Goal: Transaction & Acquisition: Purchase product/service

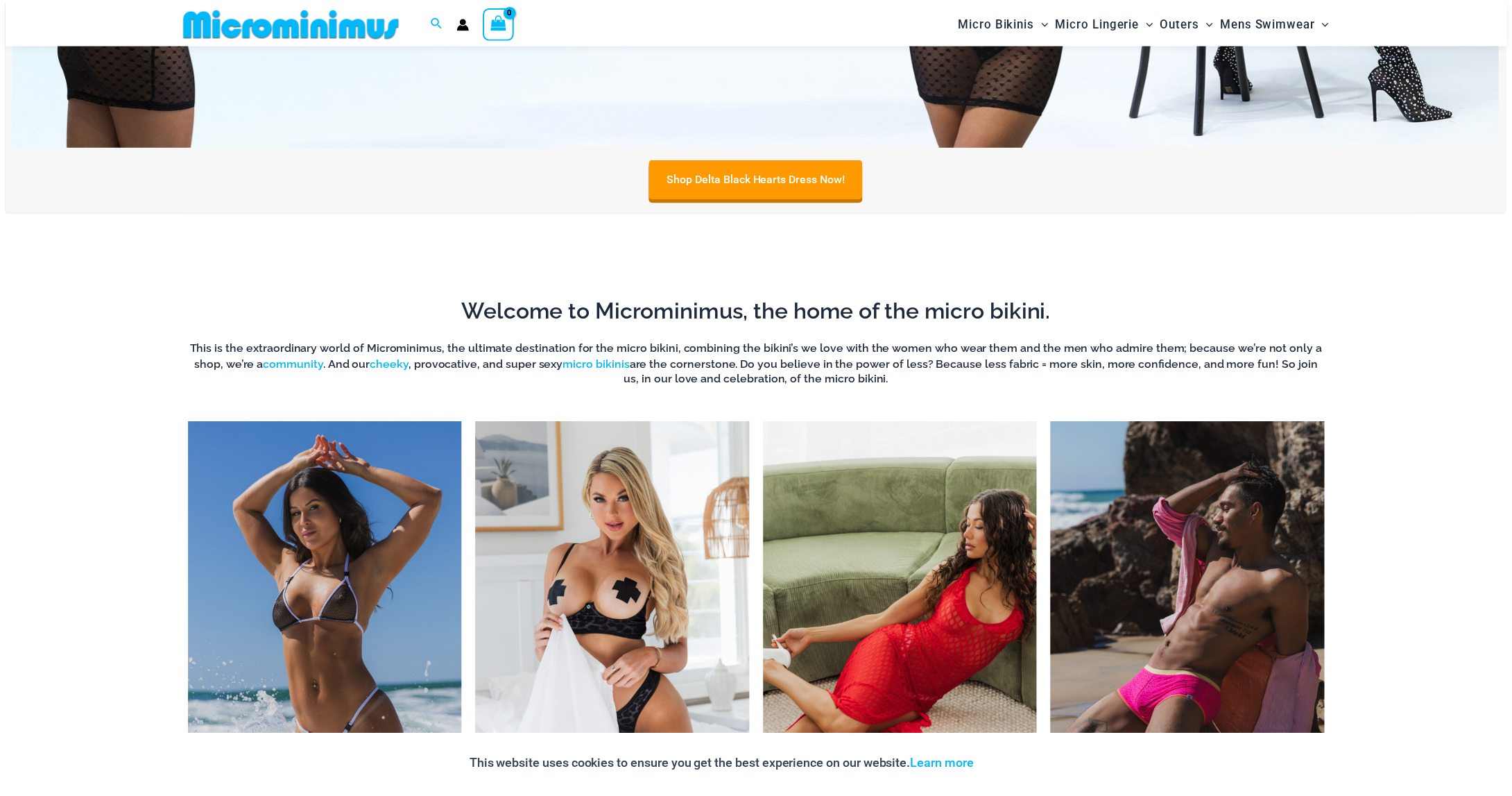
scroll to position [474, 0]
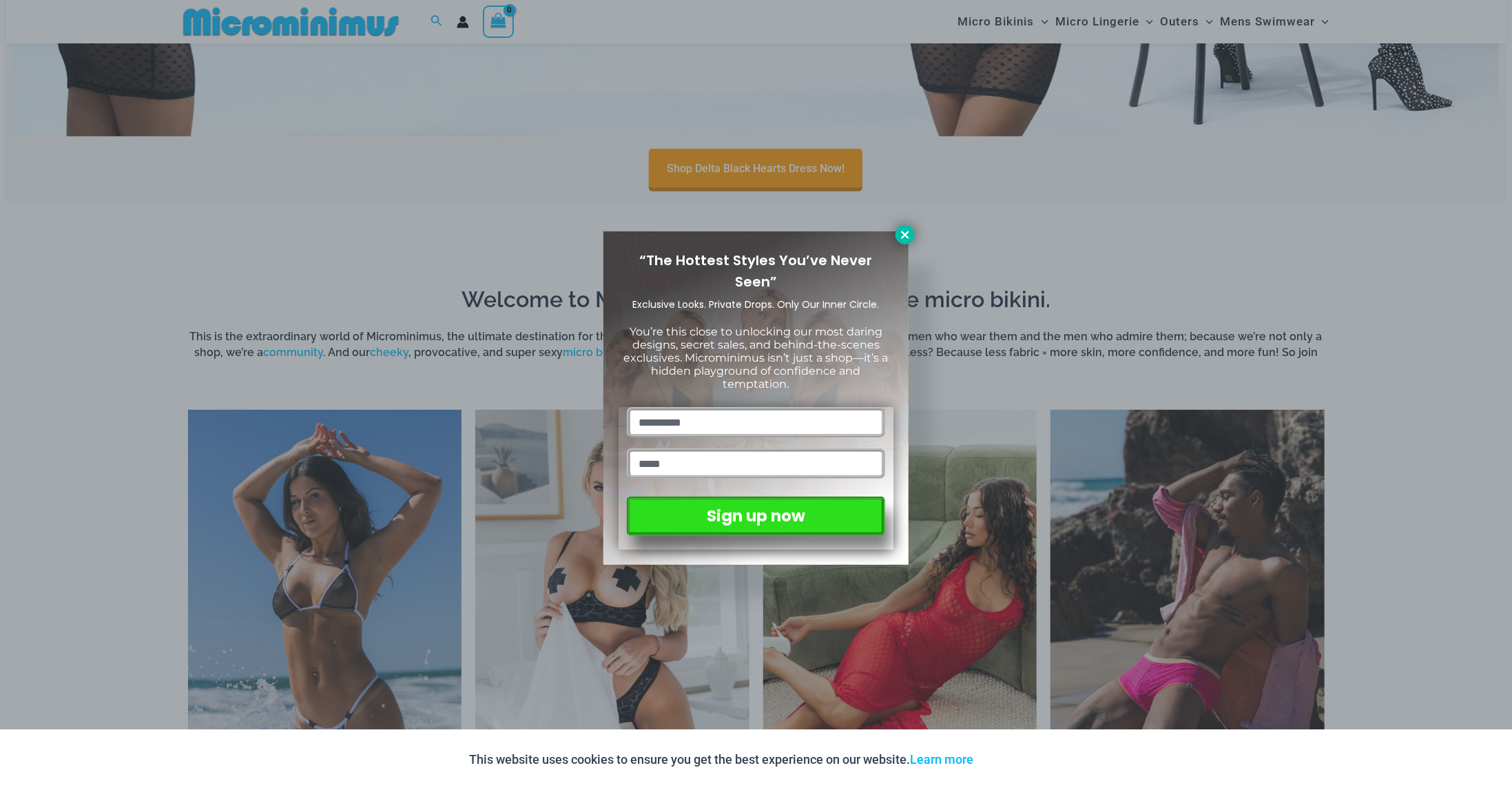
click at [905, 233] on icon at bounding box center [905, 234] width 8 height 8
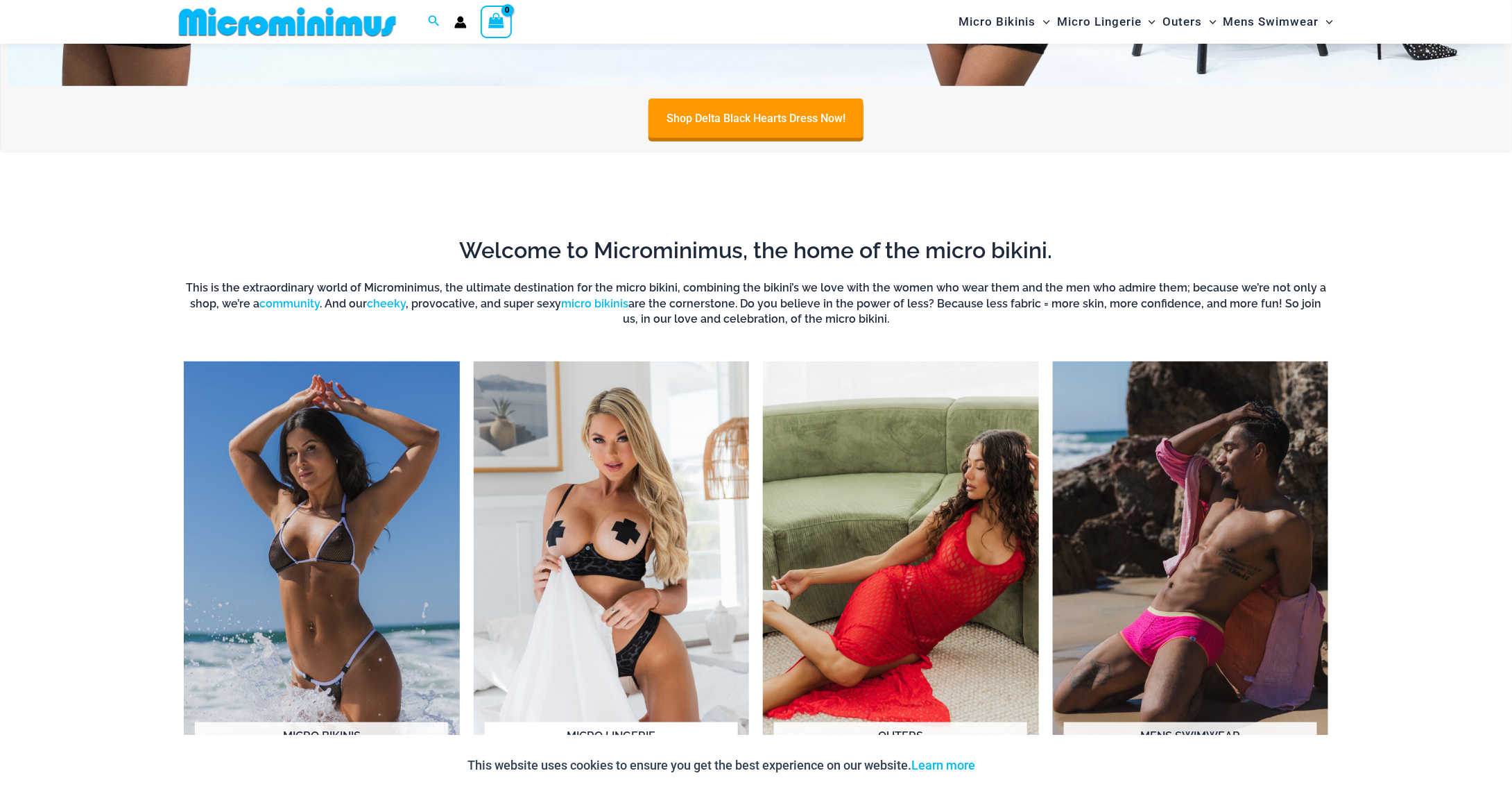
scroll to position [613, 0]
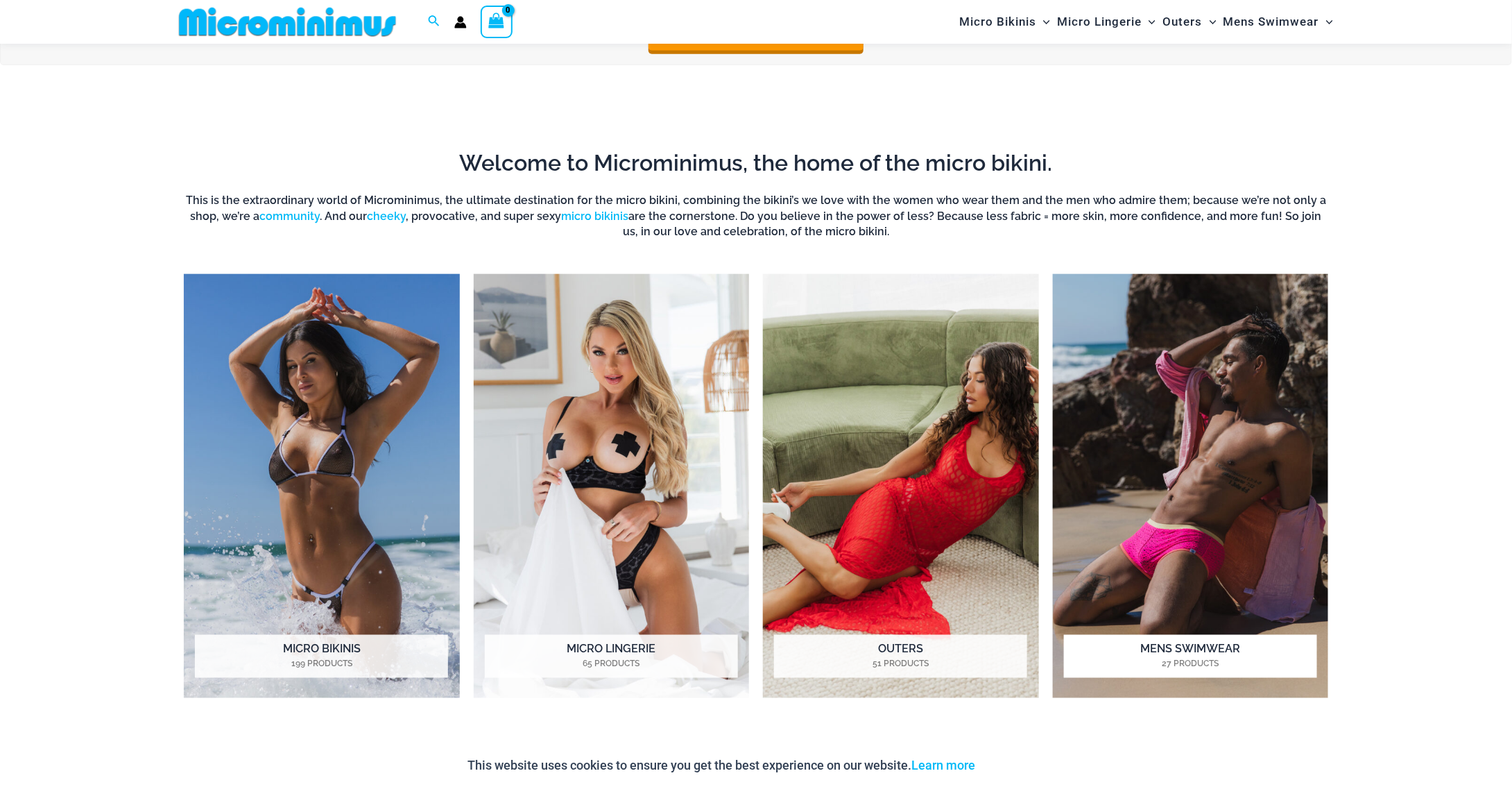
click at [1164, 642] on h2 "Mens Swimwear 27 Products" at bounding box center [1190, 656] width 253 height 43
click at [325, 650] on h2 "Micro Bikinis 199 Products" at bounding box center [322, 656] width 253 height 43
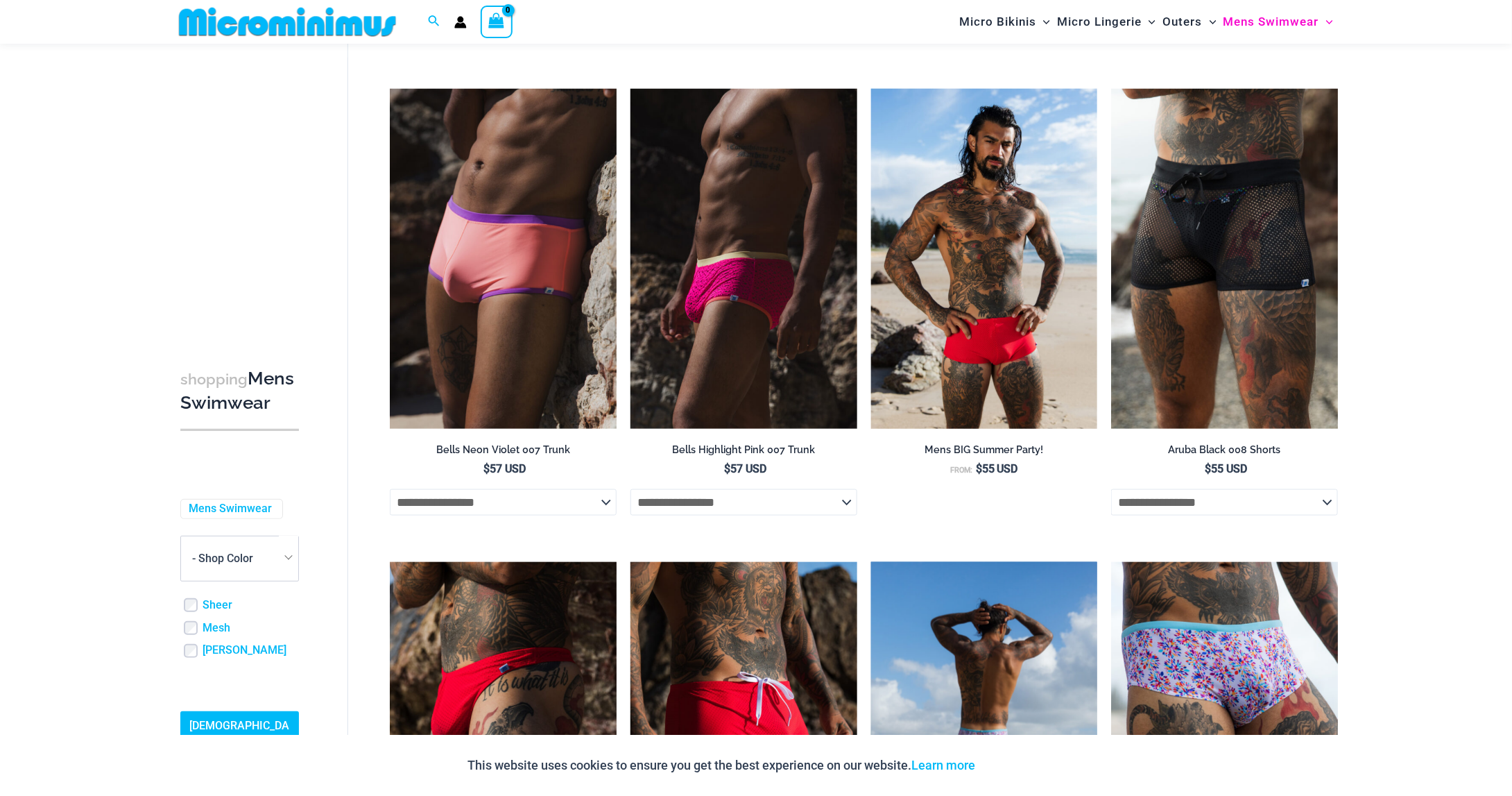
scroll to position [614, 0]
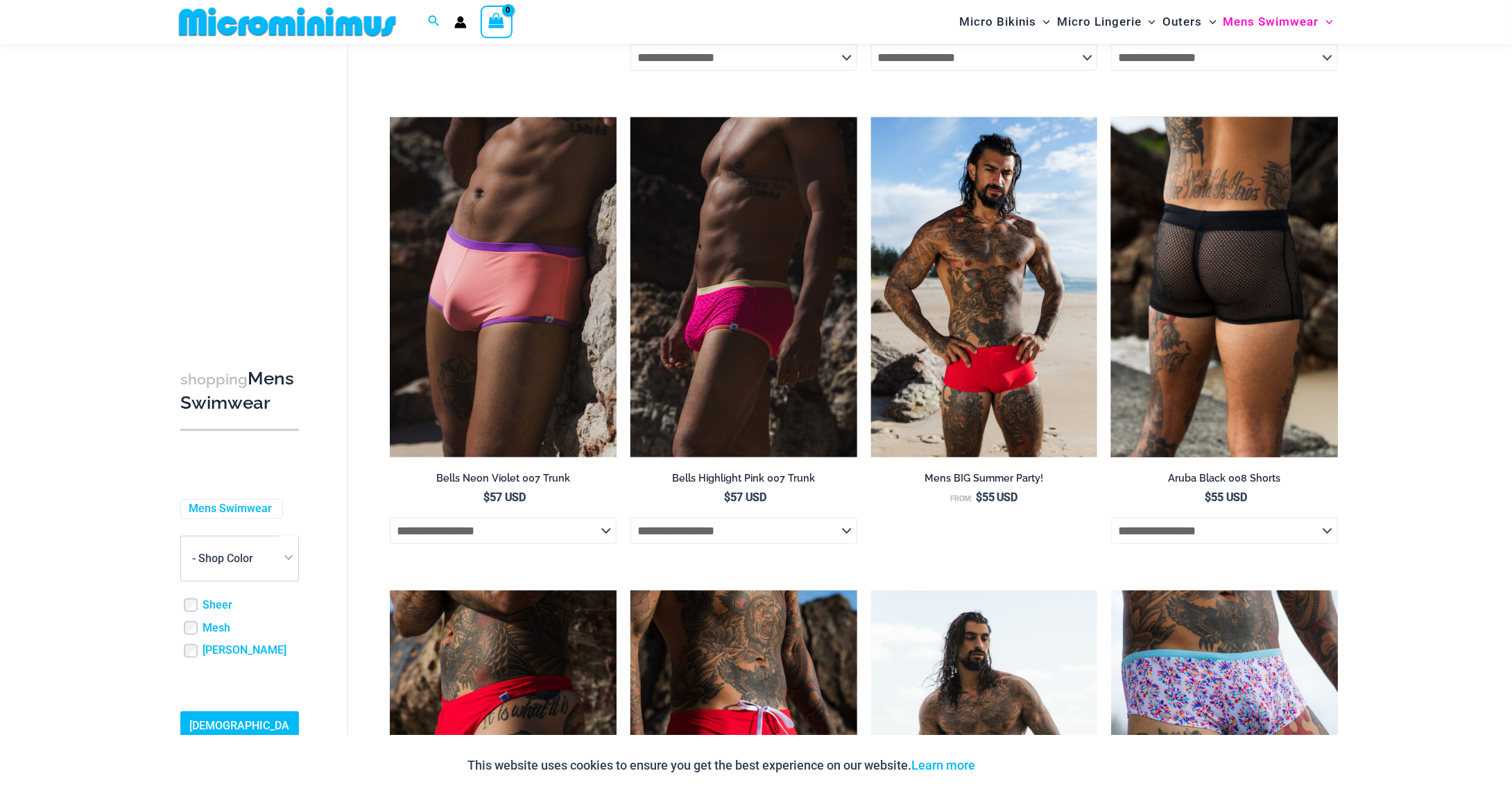
click at [1161, 323] on img at bounding box center [1224, 287] width 227 height 340
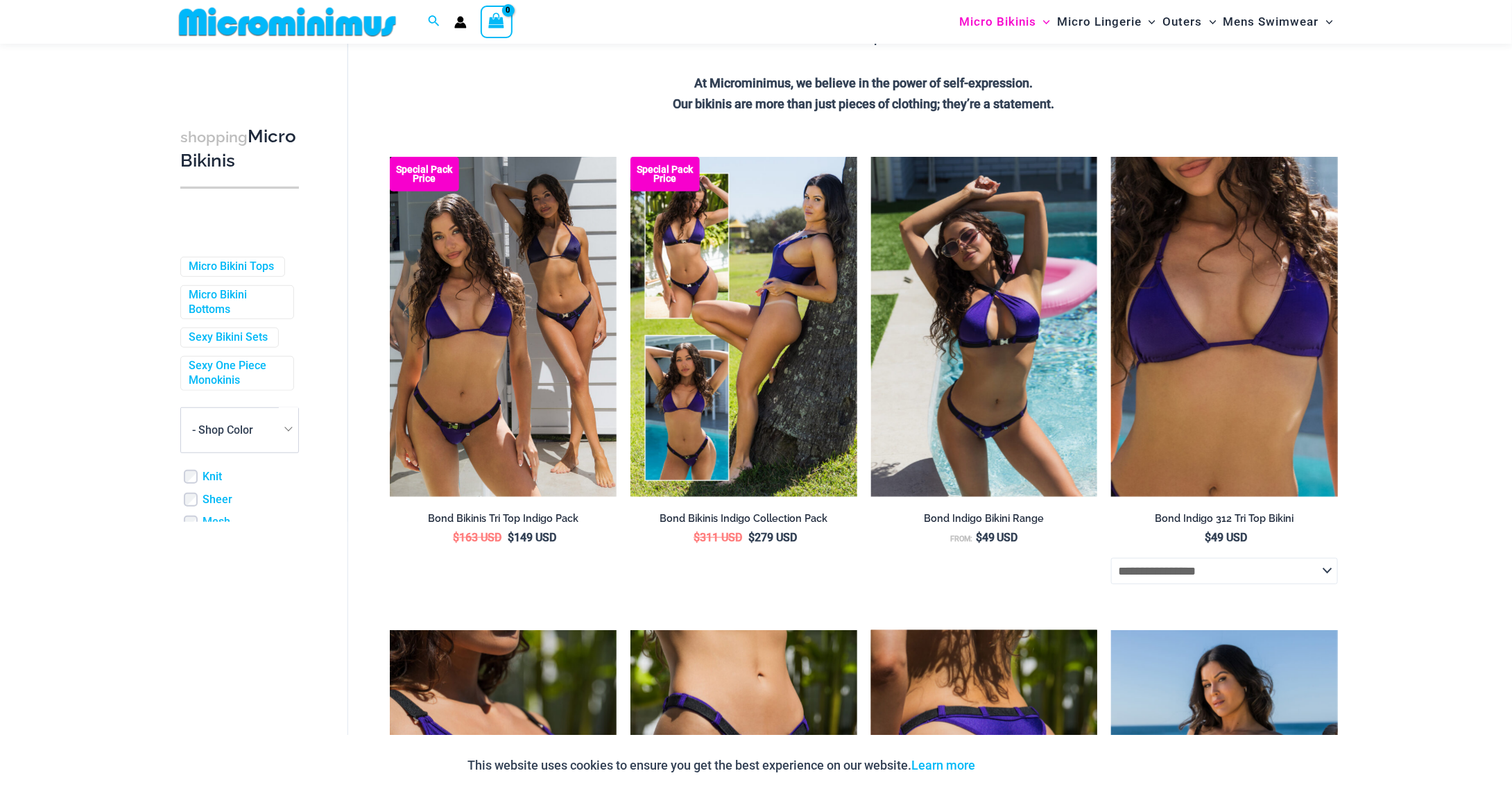
scroll to position [336, 0]
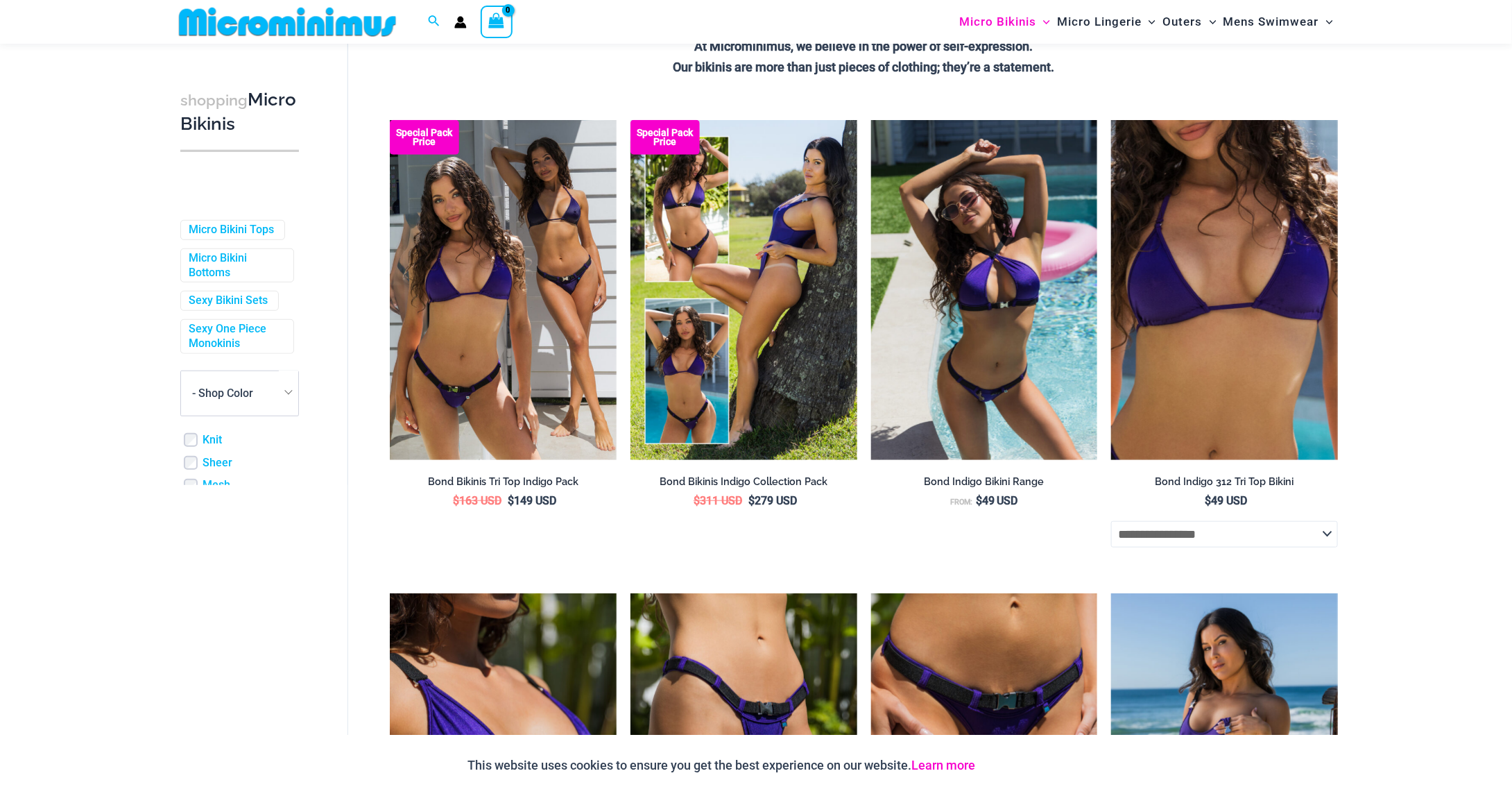
click at [934, 771] on link "Learn more" at bounding box center [943, 764] width 64 height 15
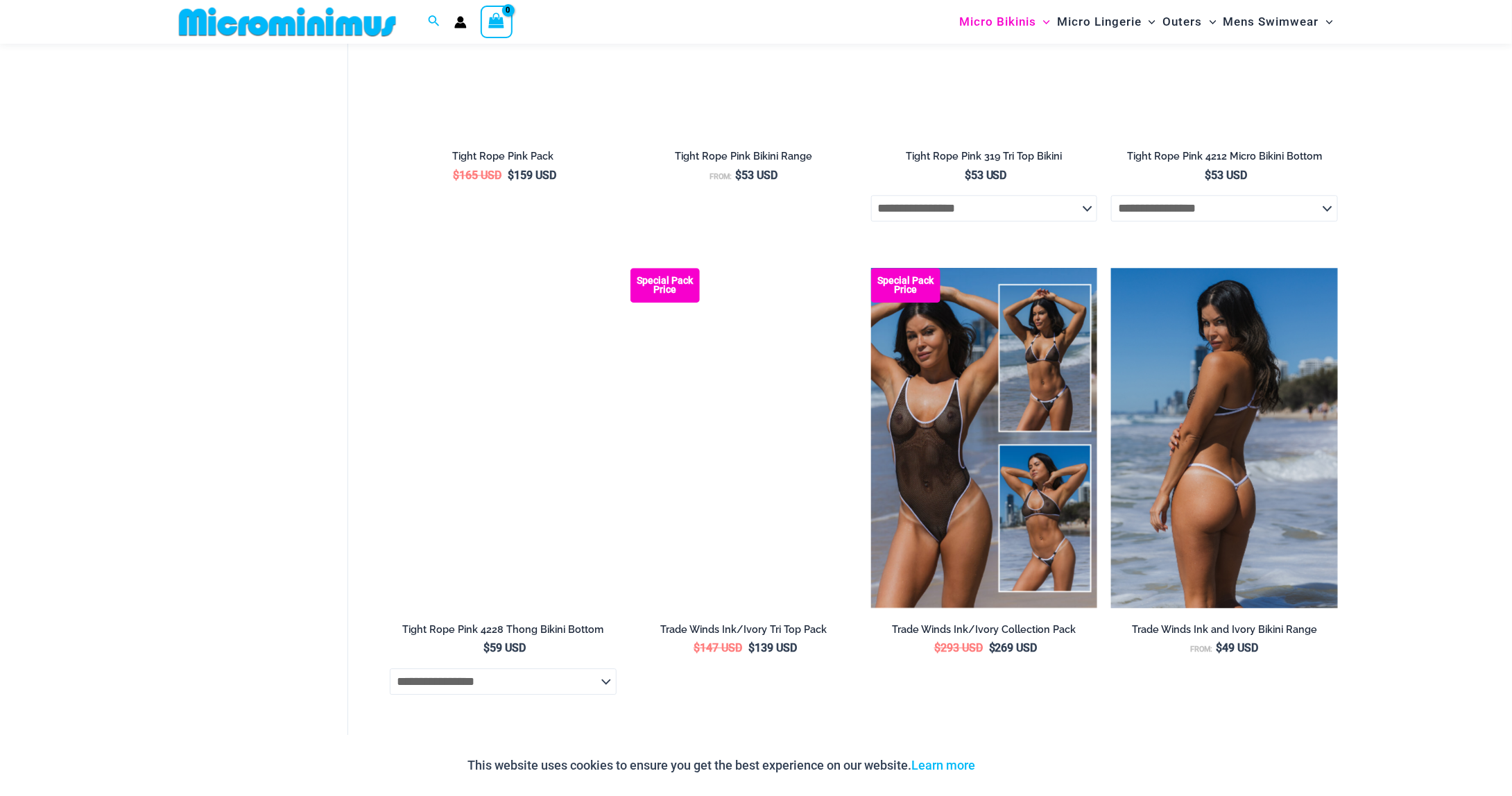
scroll to position [1723, 0]
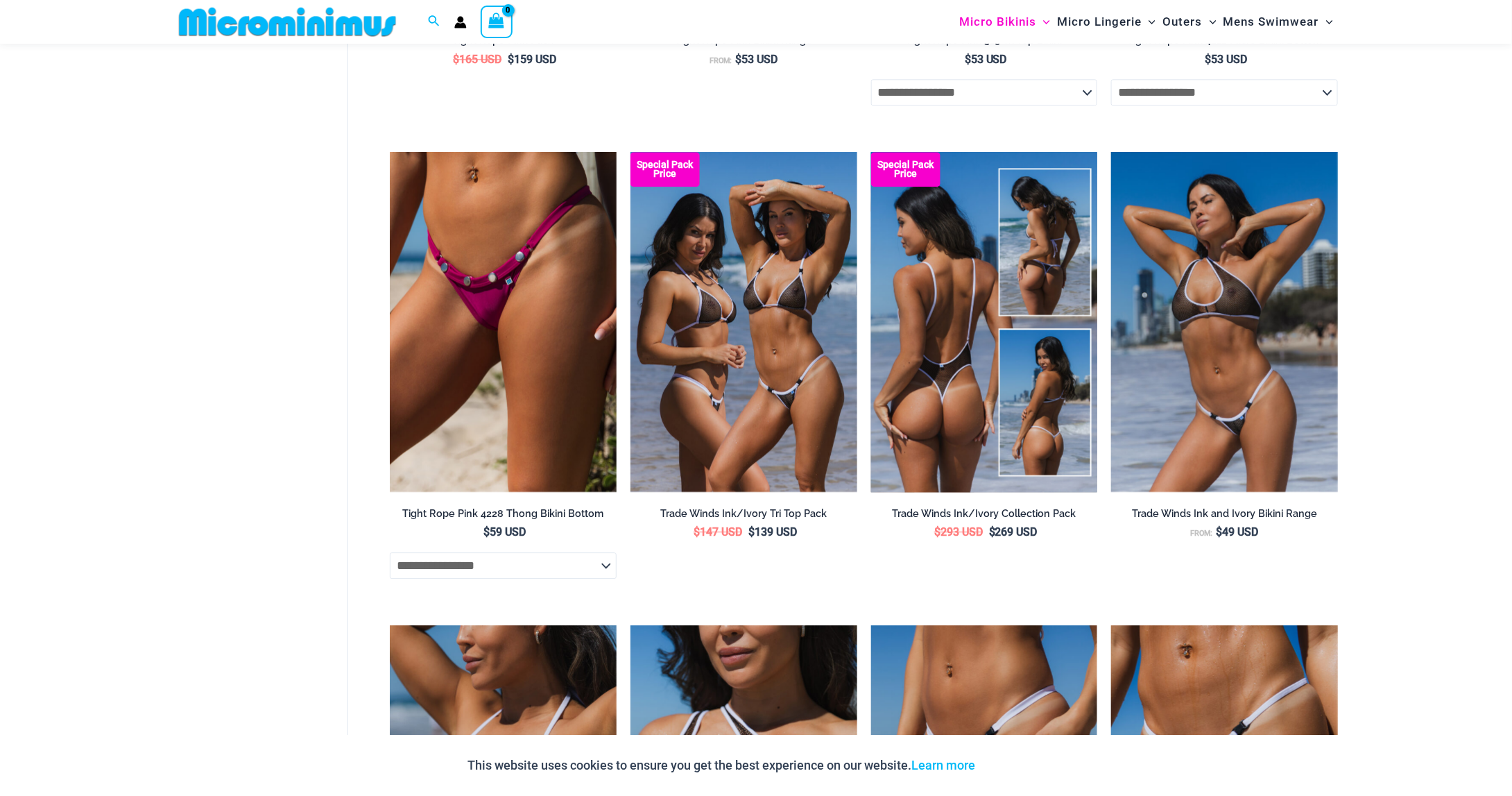
click at [970, 304] on img at bounding box center [985, 322] width 227 height 340
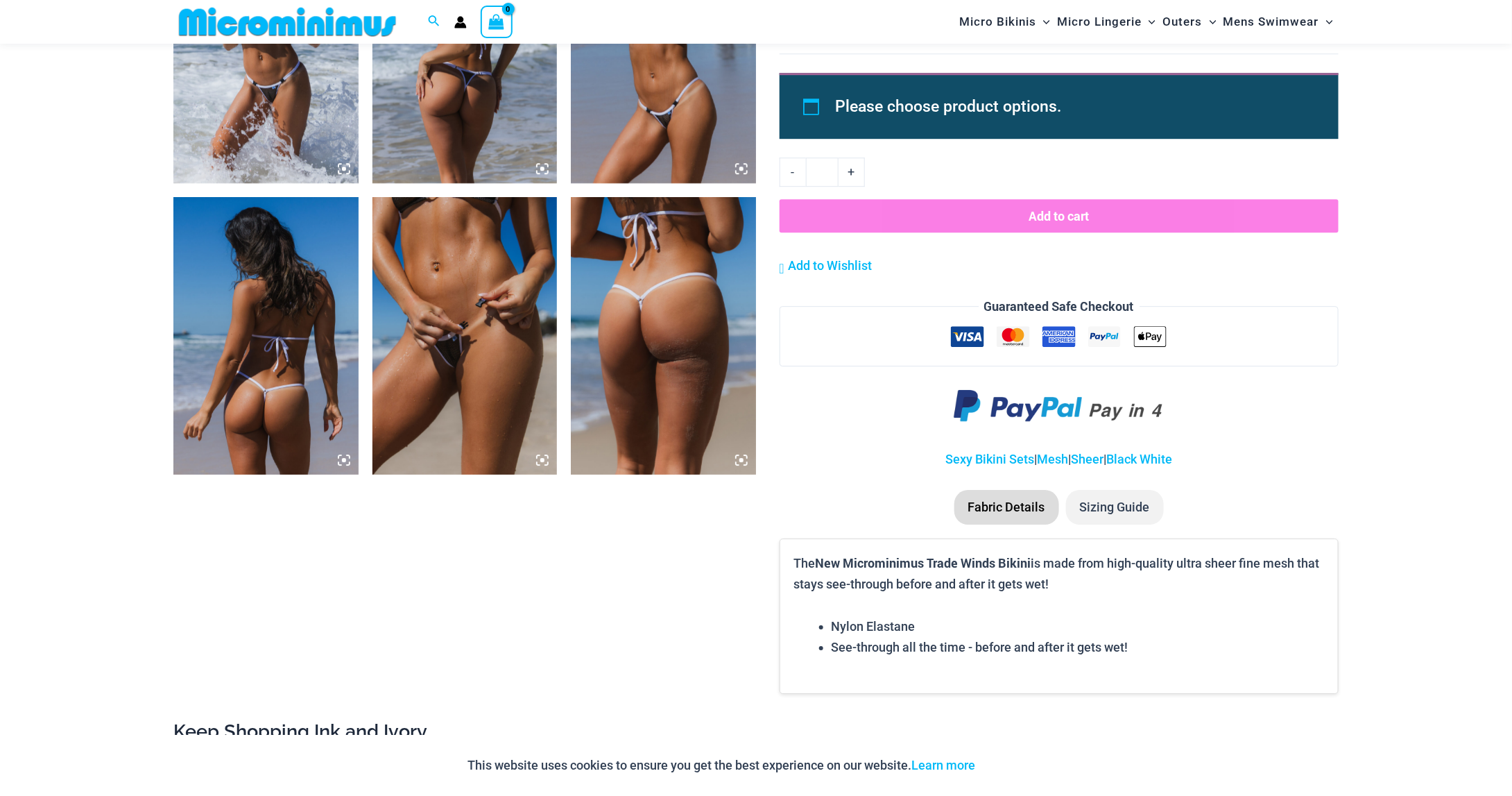
scroll to position [2000, 0]
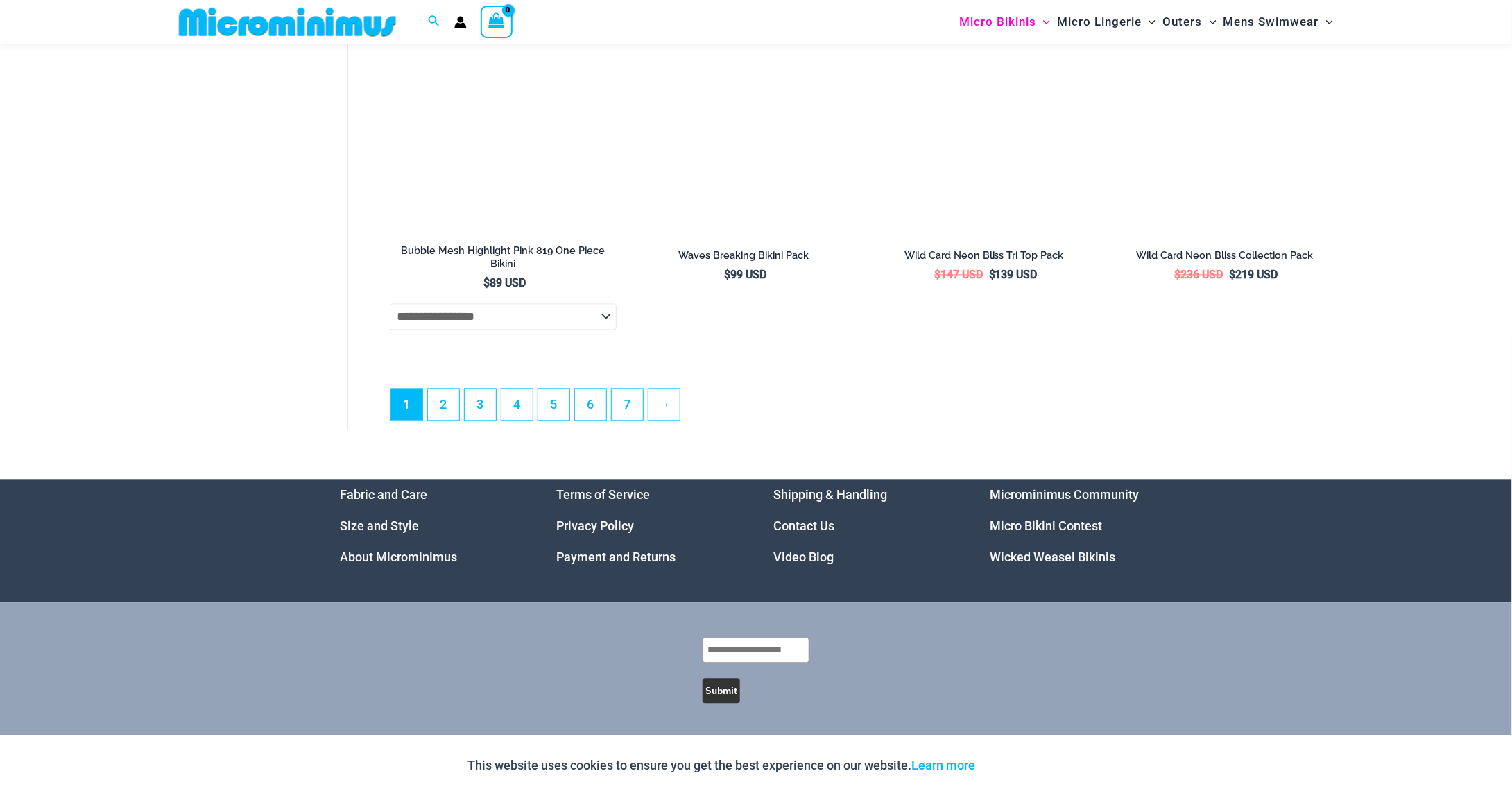
scroll to position [3906, 0]
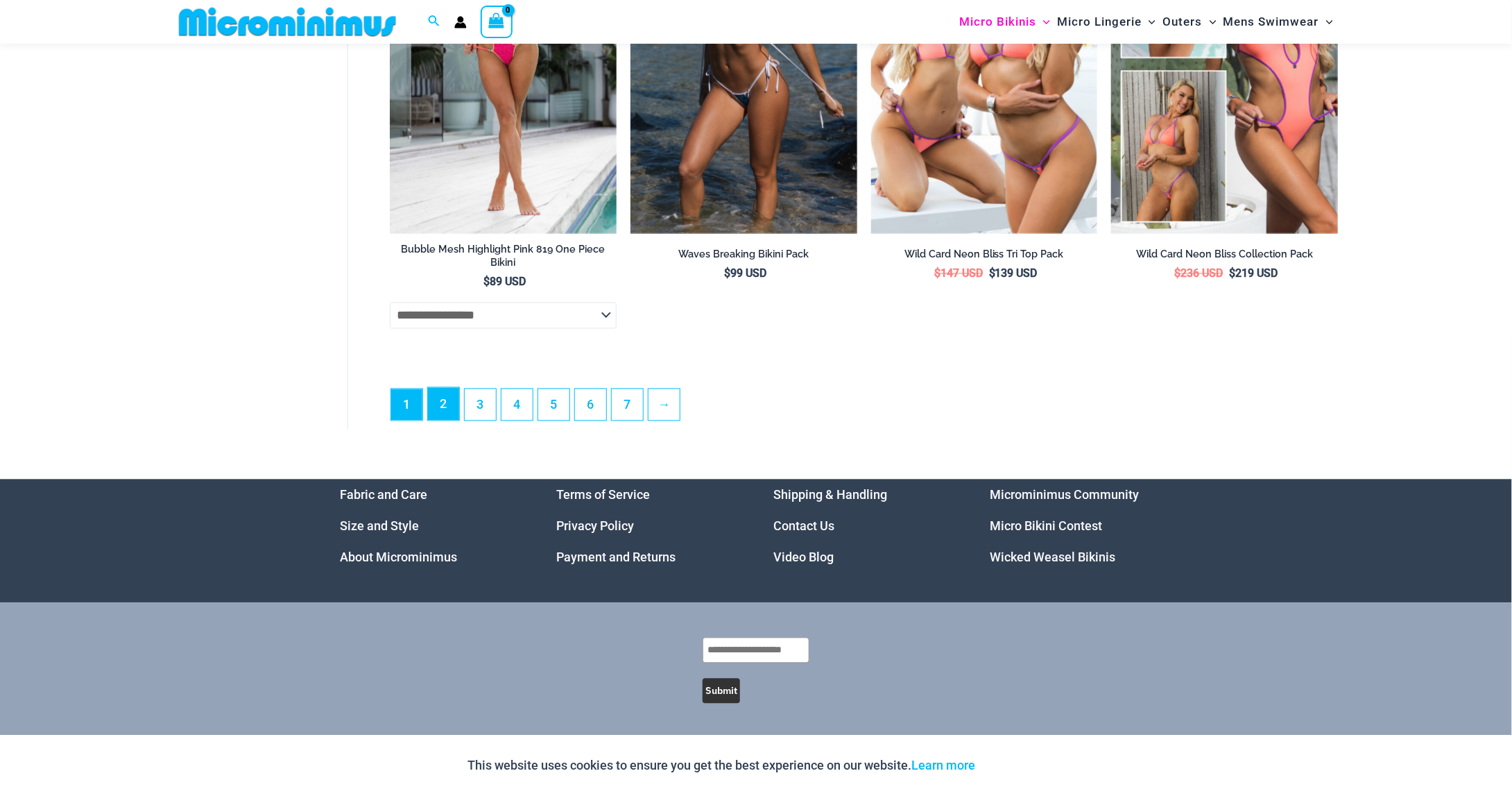
click at [450, 415] on link "2" at bounding box center [443, 404] width 31 height 32
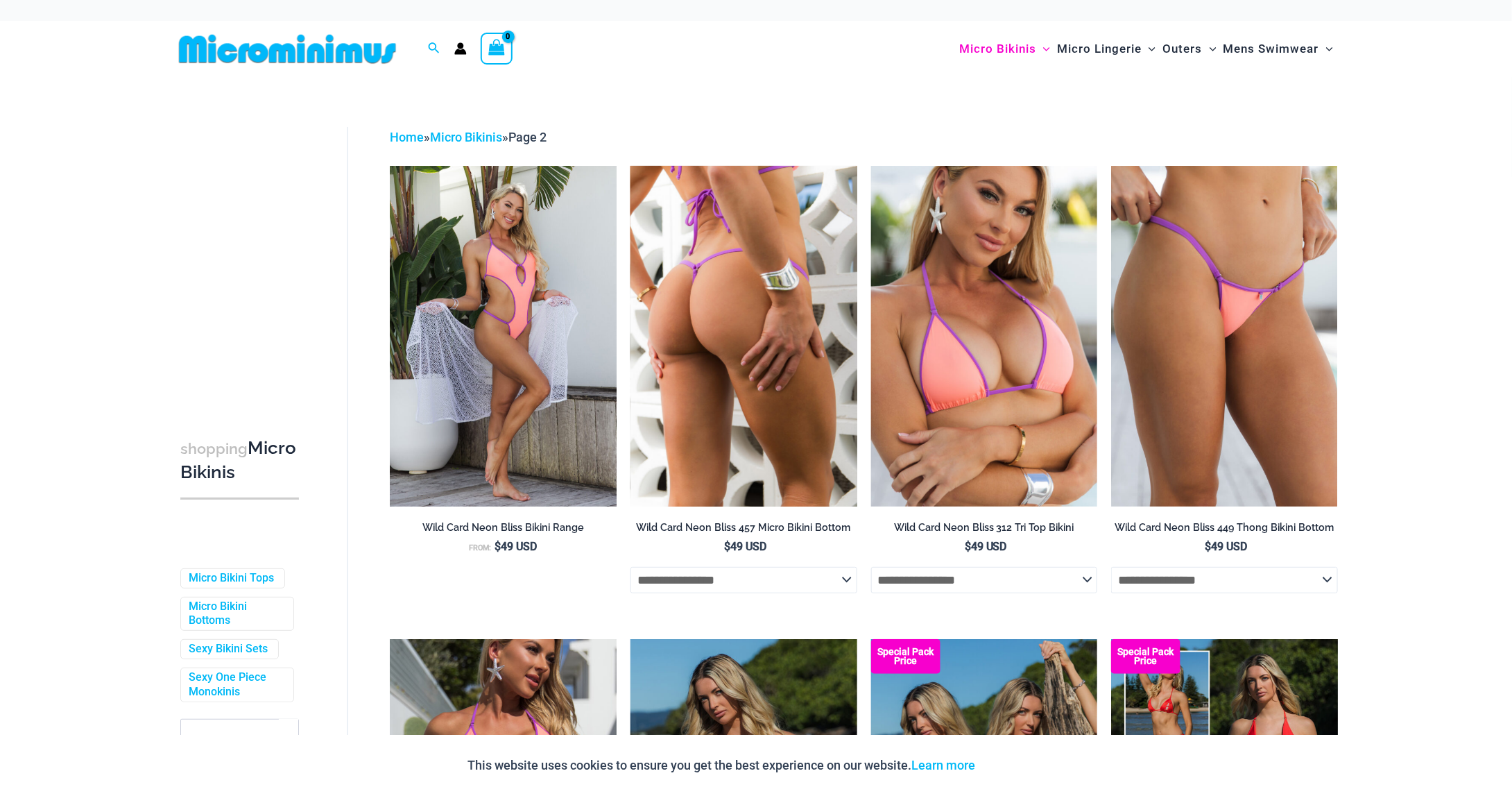
click at [700, 259] on img at bounding box center [744, 336] width 227 height 340
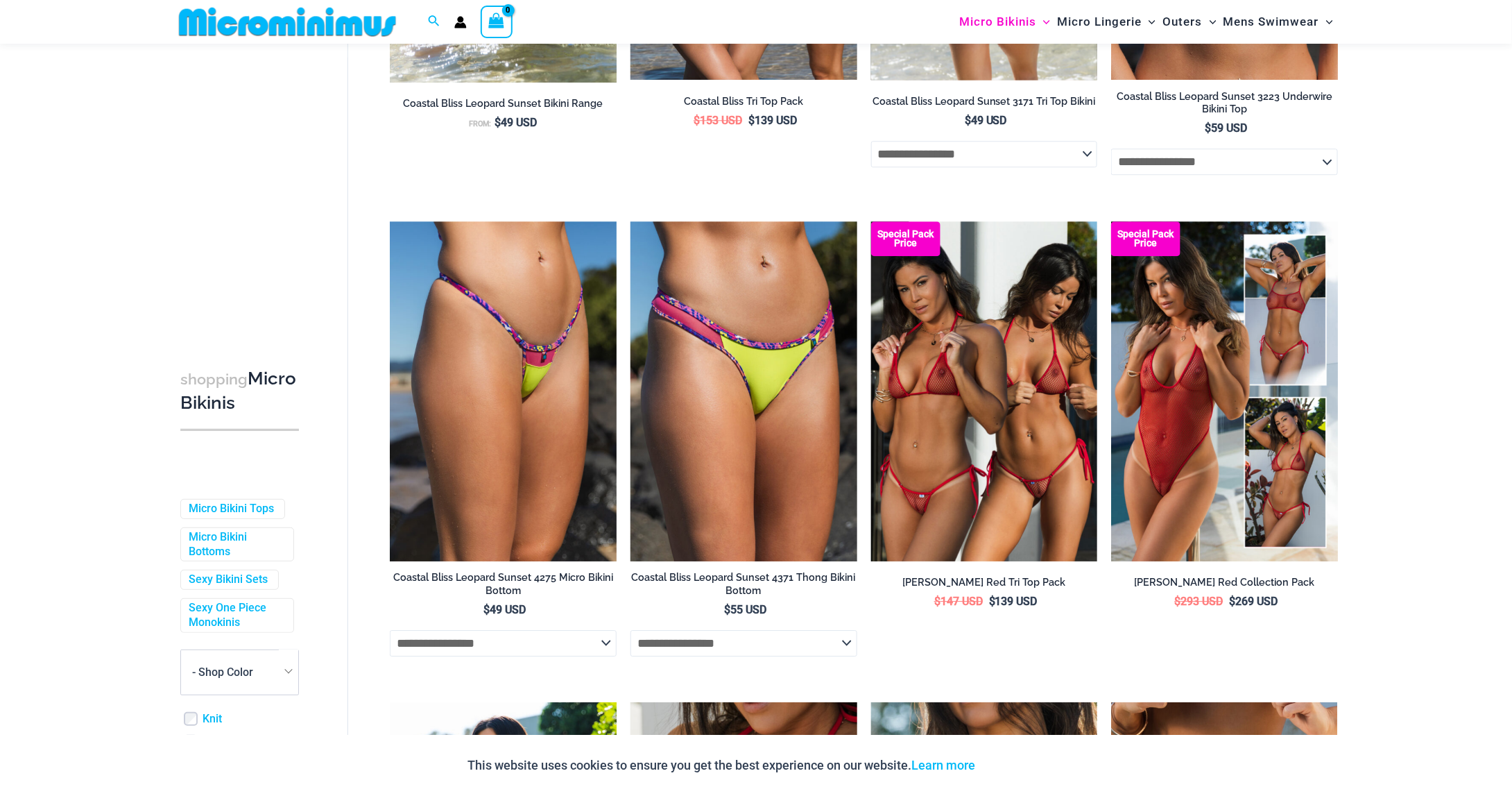
scroll to position [1863, 0]
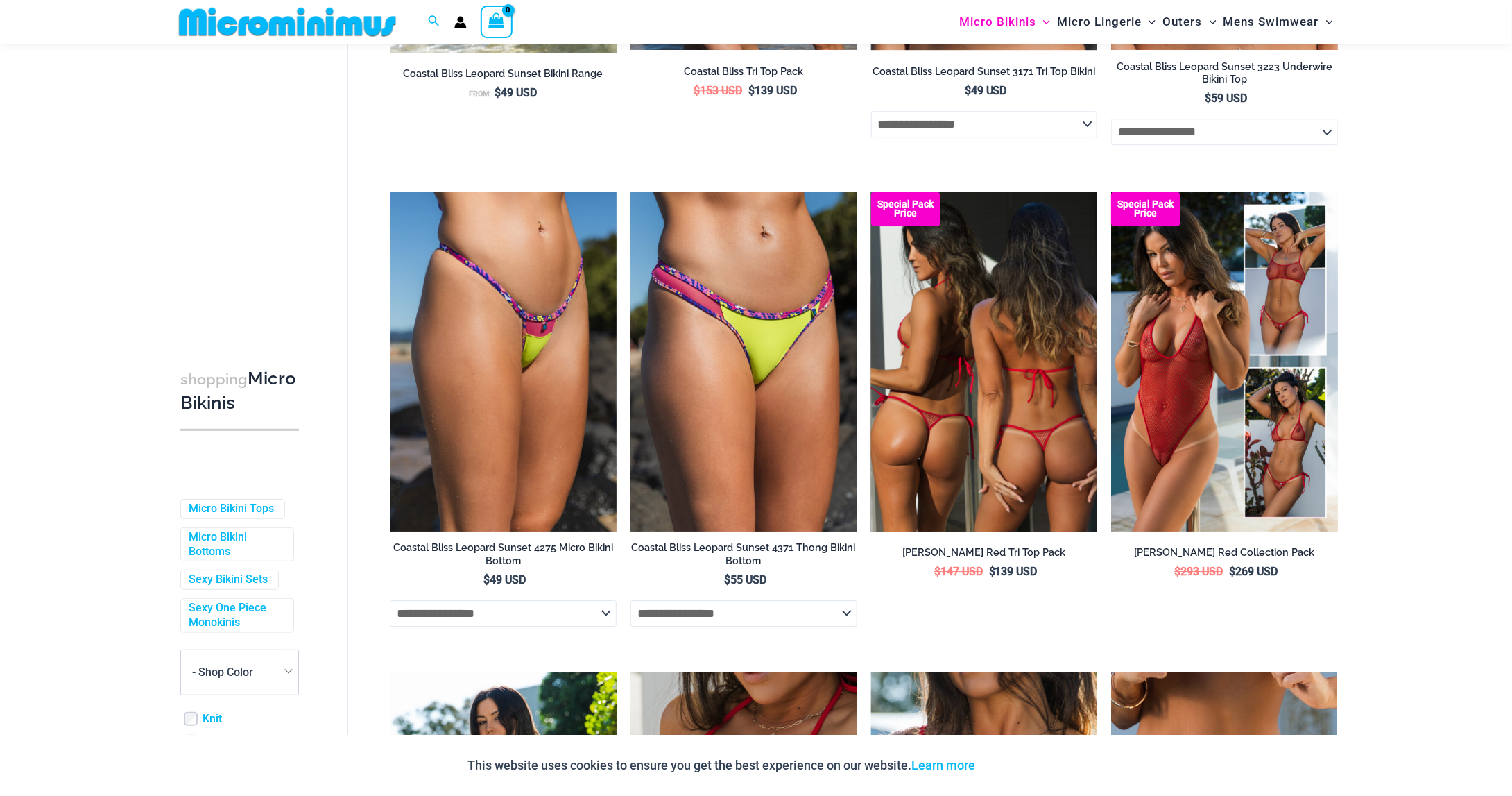
click at [975, 353] on img at bounding box center [985, 361] width 227 height 340
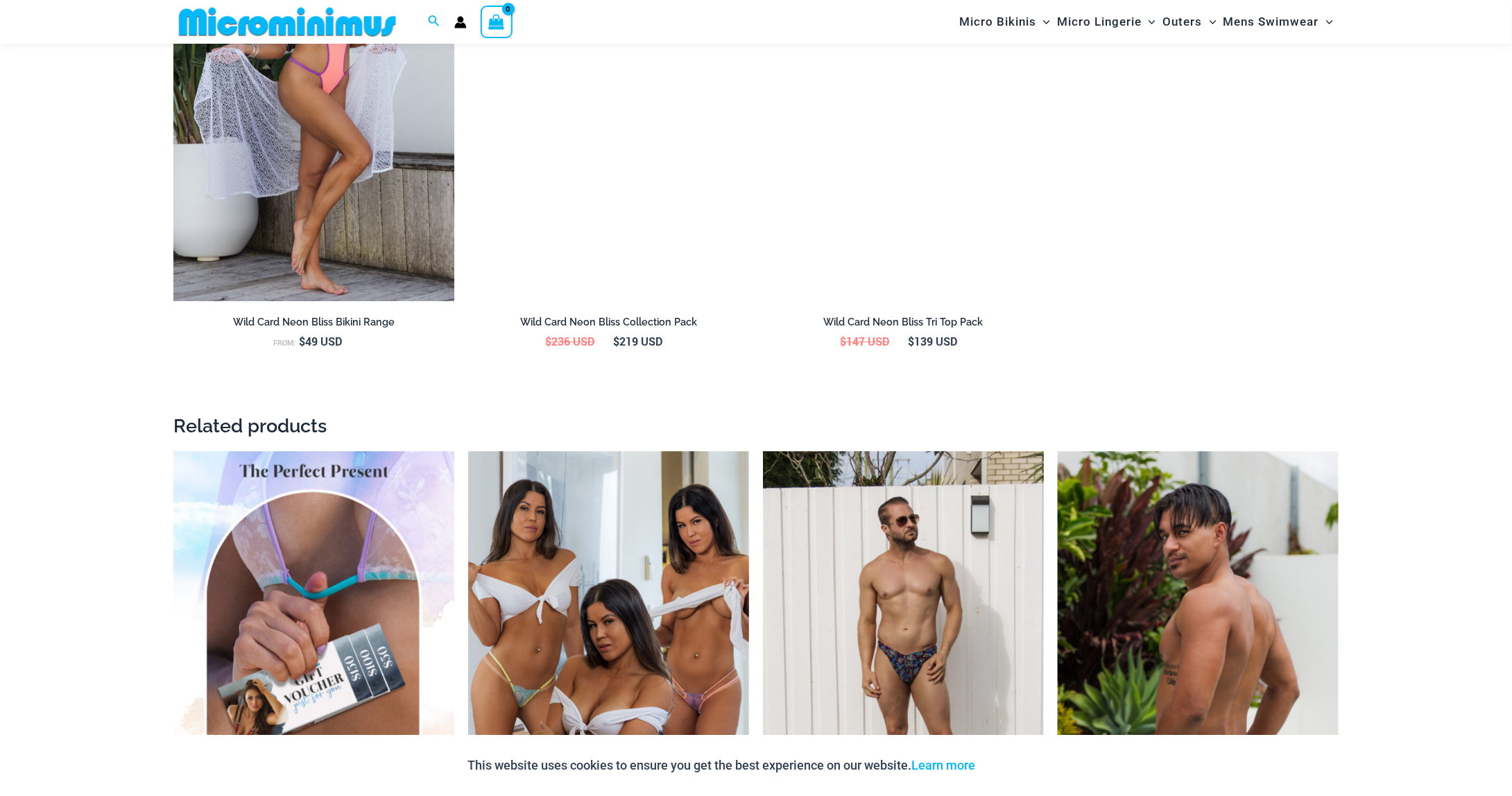
scroll to position [1791, 0]
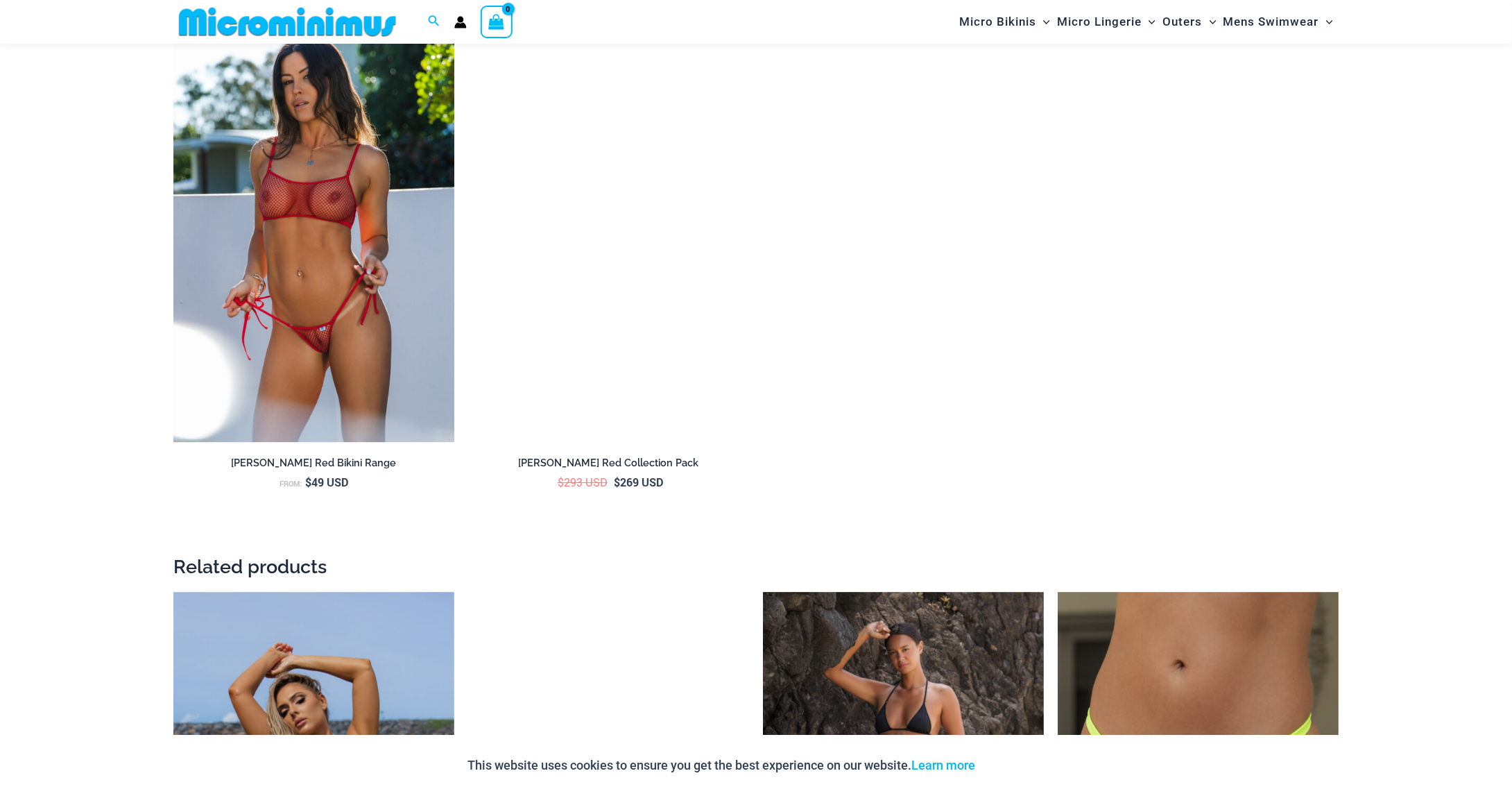
scroll to position [2207, 0]
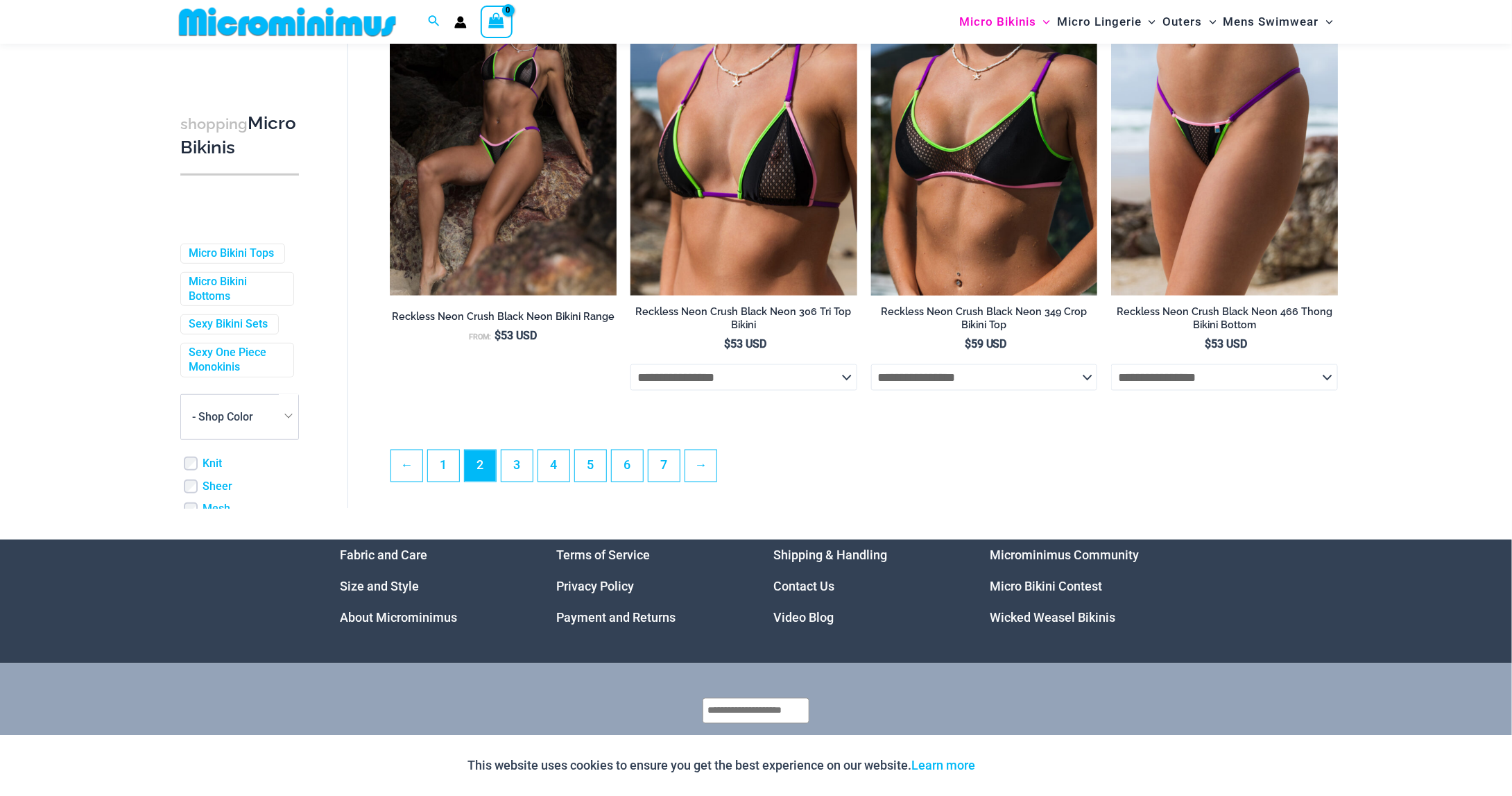
scroll to position [3594, 0]
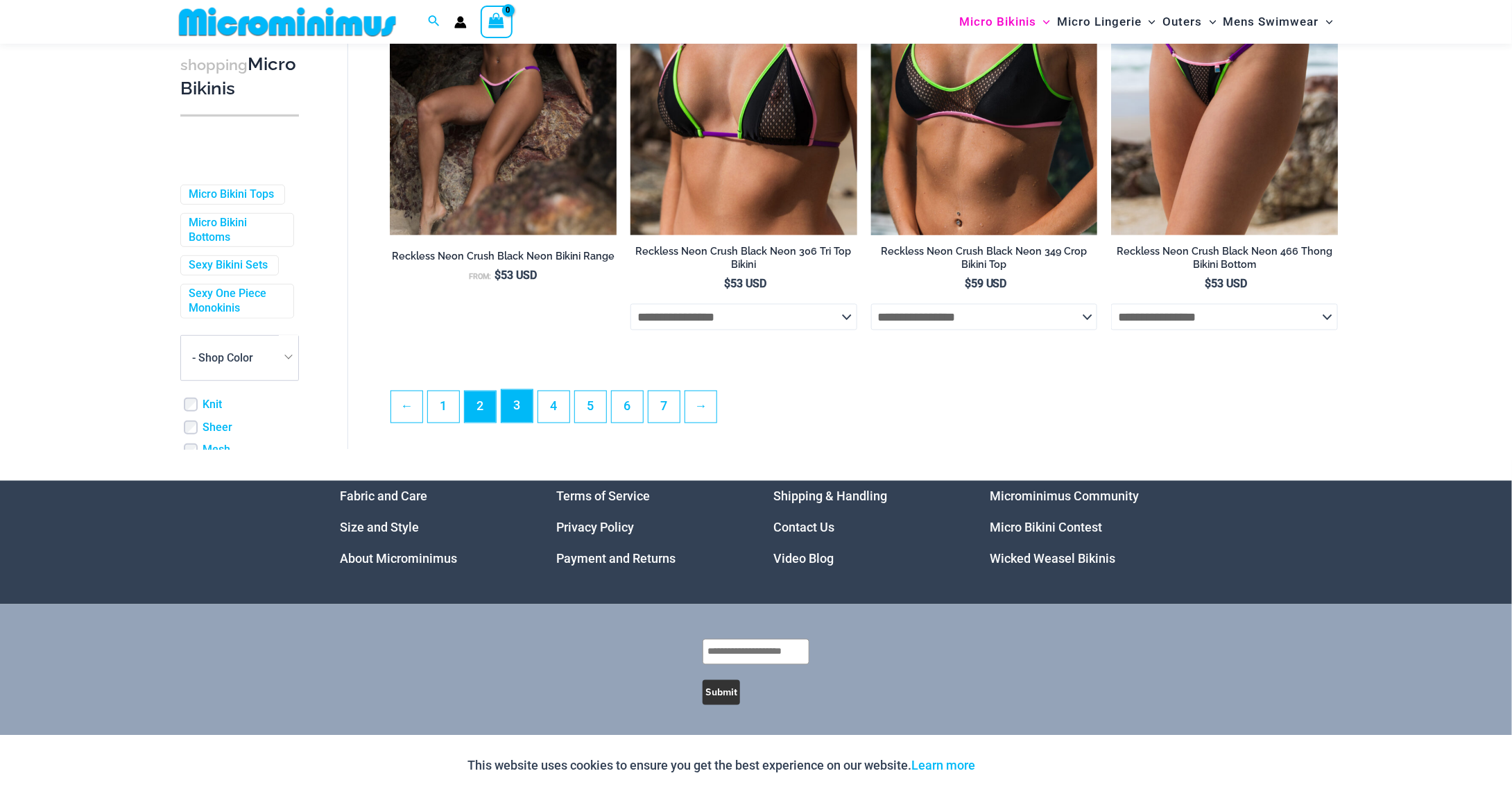
click at [520, 411] on link "3" at bounding box center [517, 406] width 31 height 32
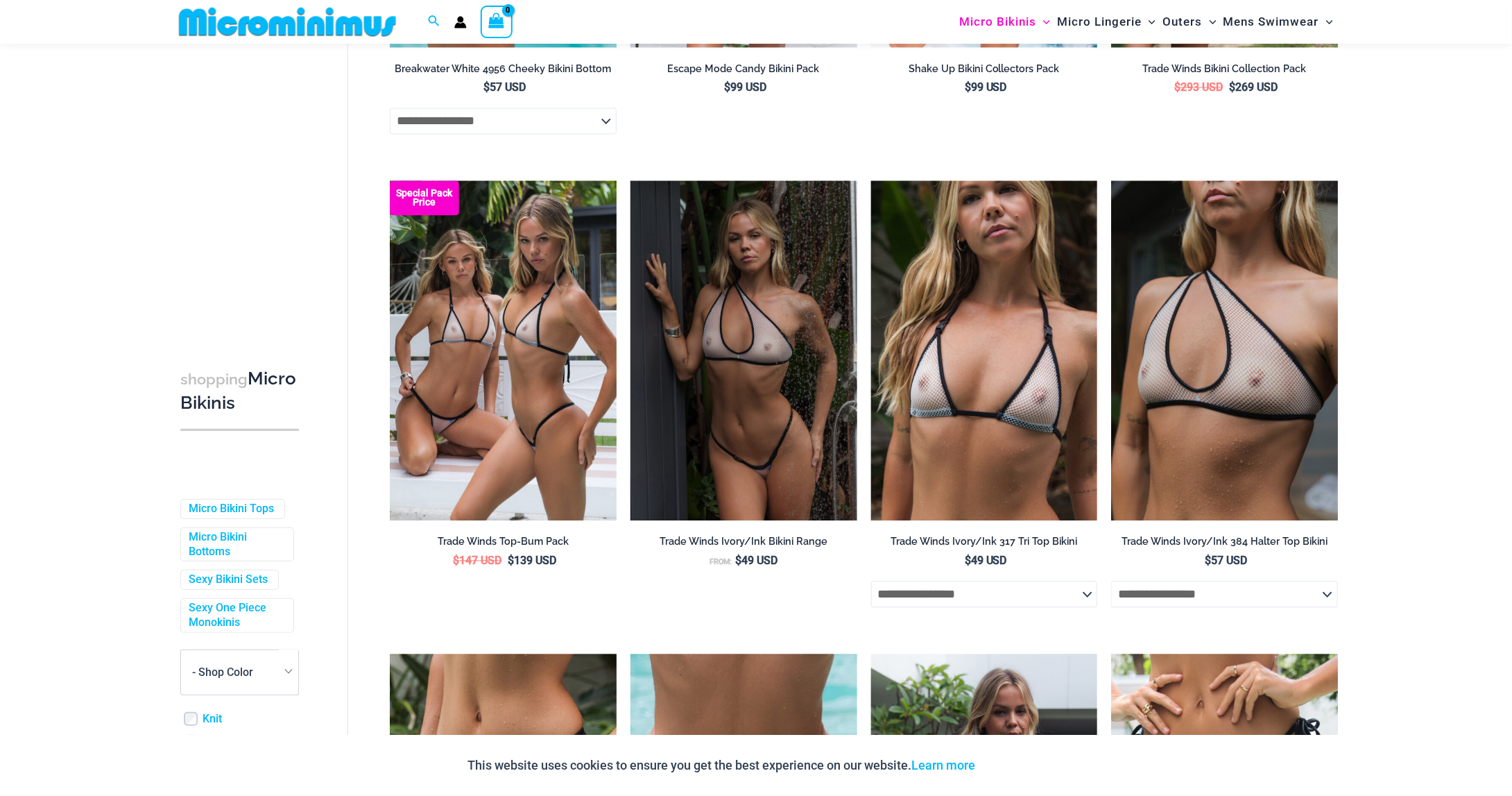
scroll to position [1445, 0]
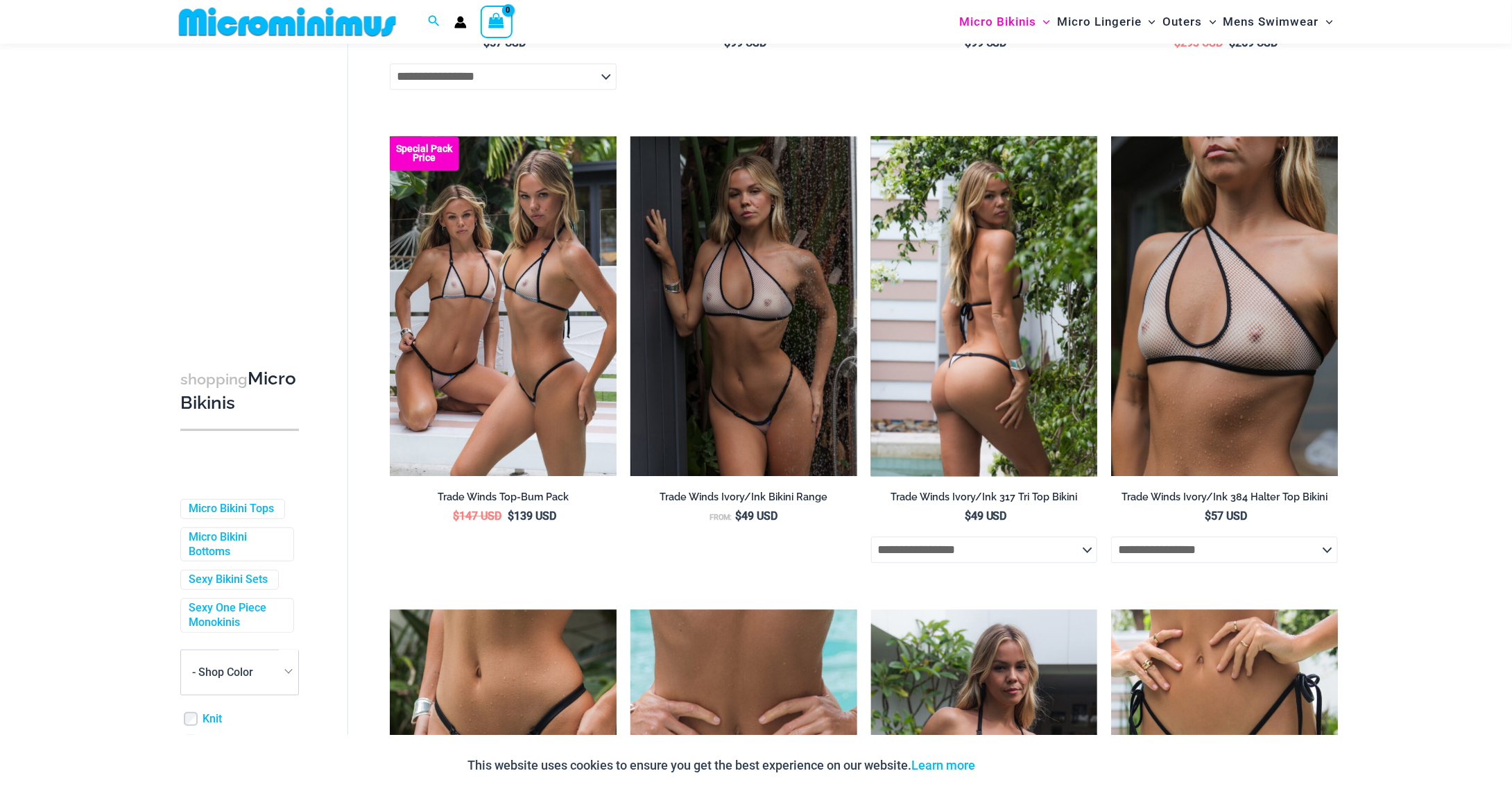
click at [1002, 342] on img at bounding box center [985, 305] width 227 height 340
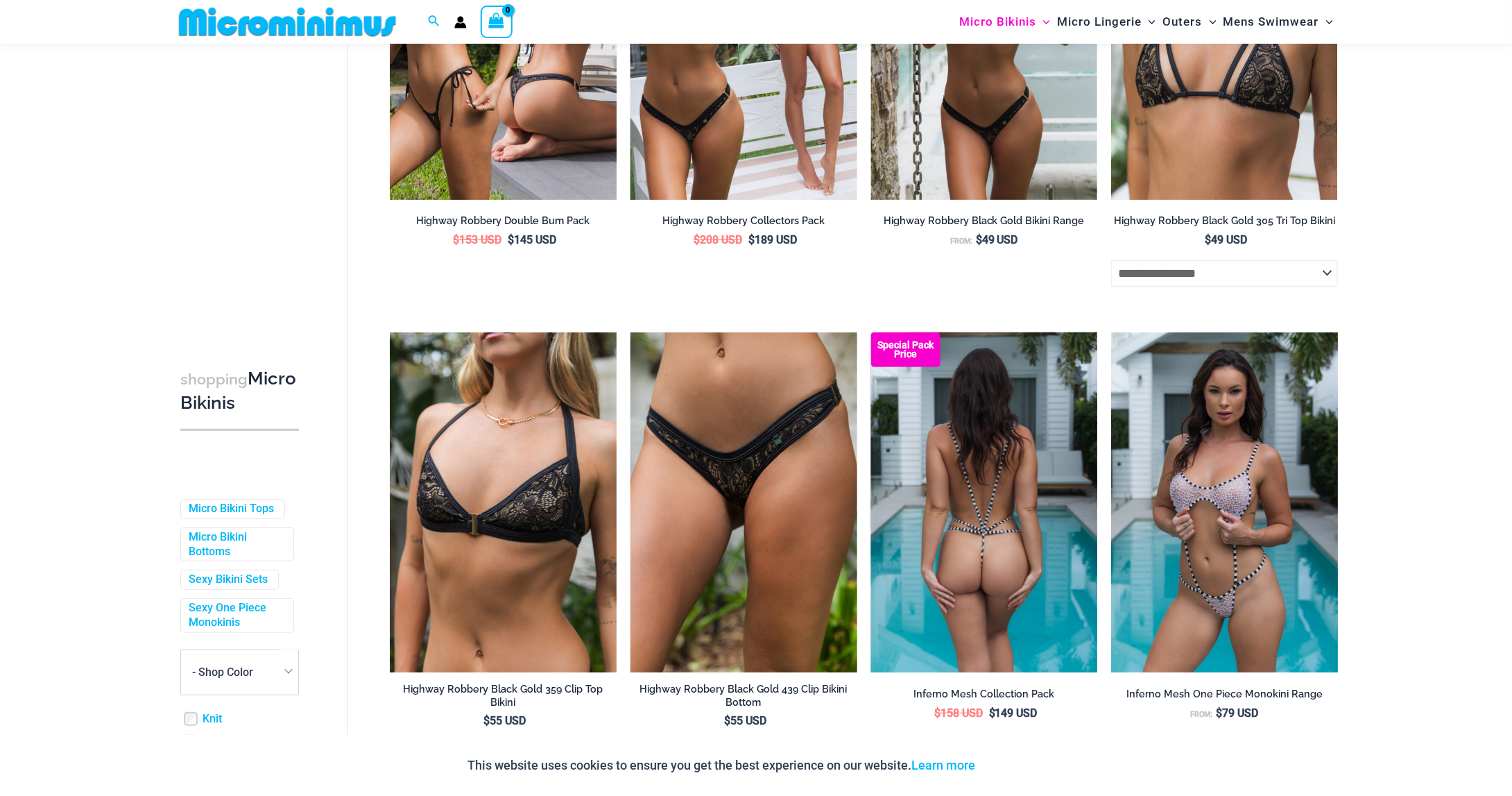
scroll to position [2833, 0]
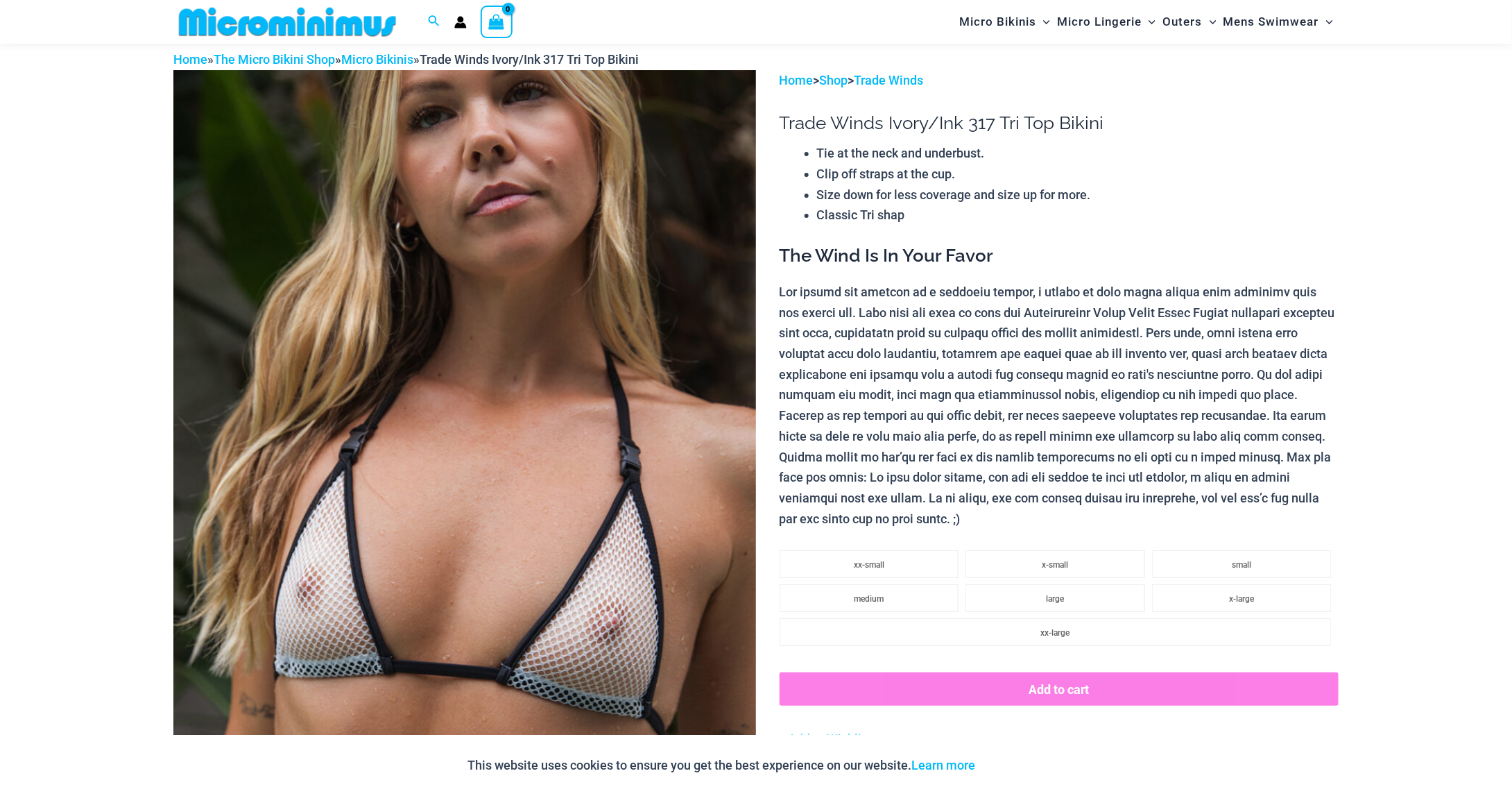
scroll to position [127, 0]
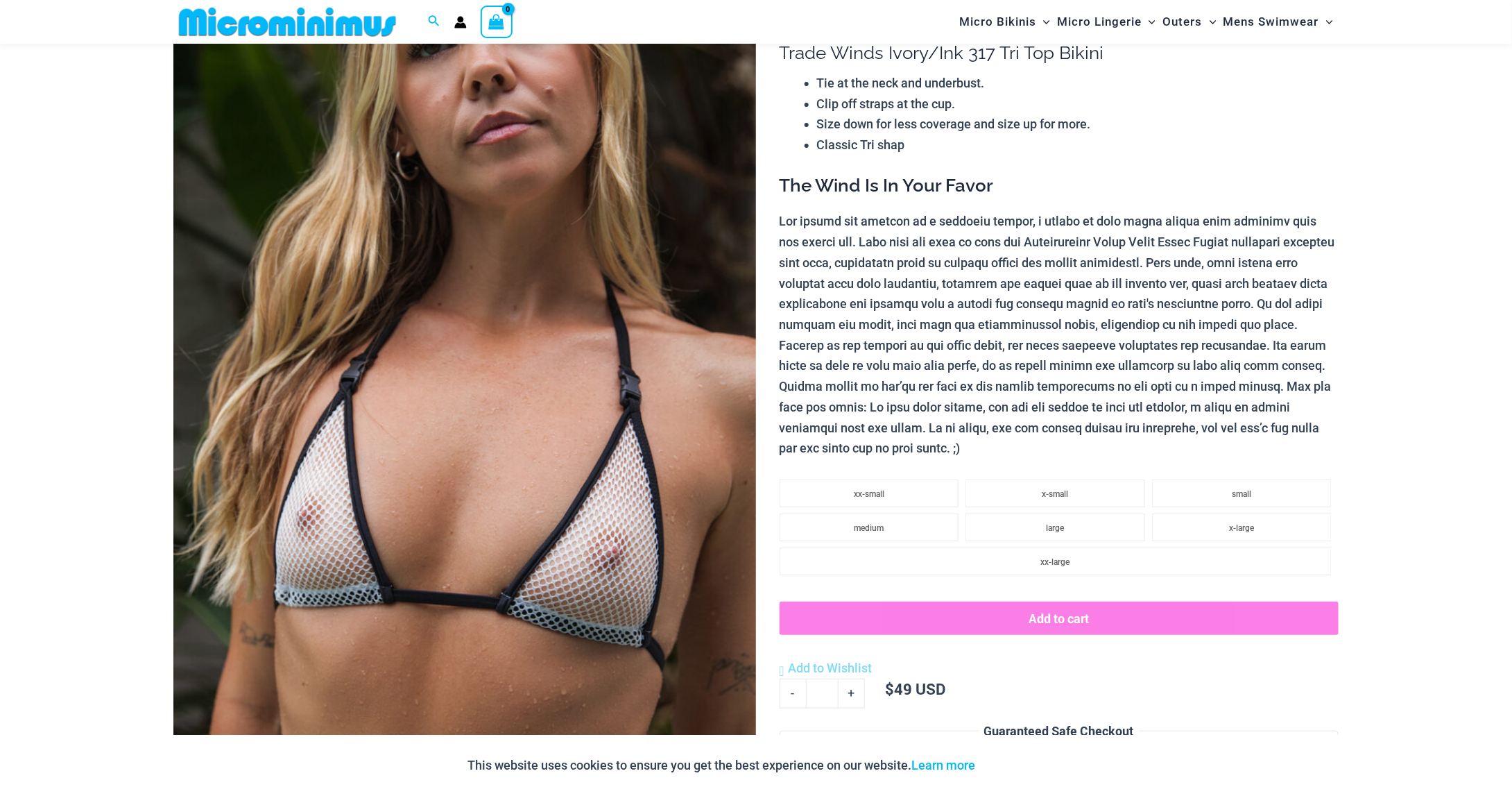
click at [493, 390] on img at bounding box center [465, 436] width 583 height 874
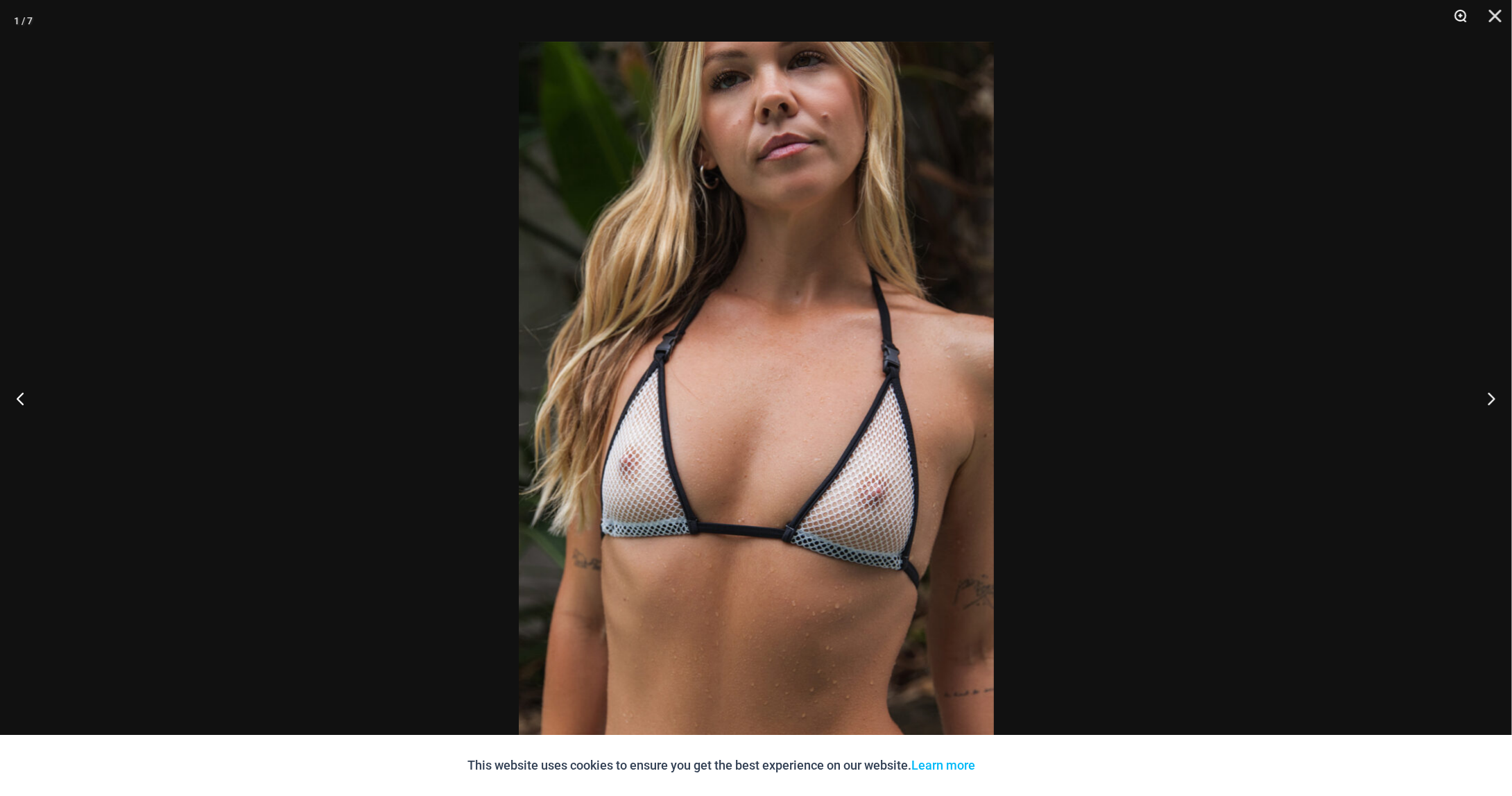
click at [1455, 16] on button "Zoom" at bounding box center [1456, 21] width 35 height 42
click at [1468, 20] on button "Zoom" at bounding box center [1456, 21] width 35 height 42
click at [1460, 19] on button "Zoom" at bounding box center [1456, 21] width 35 height 42
click at [1493, 21] on button "Close" at bounding box center [1490, 21] width 35 height 42
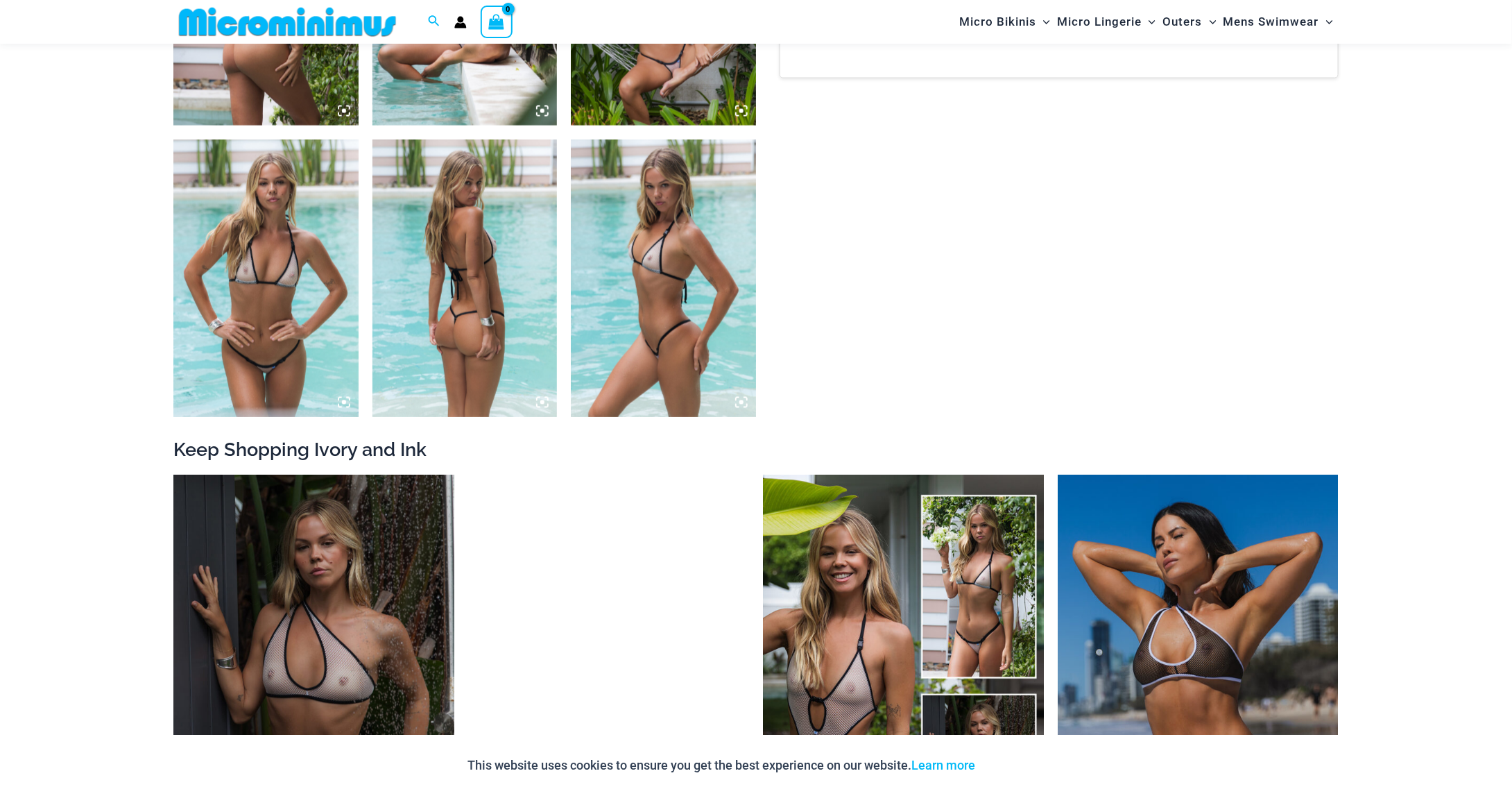
scroll to position [1168, 0]
